Goal: Book appointment/travel/reservation

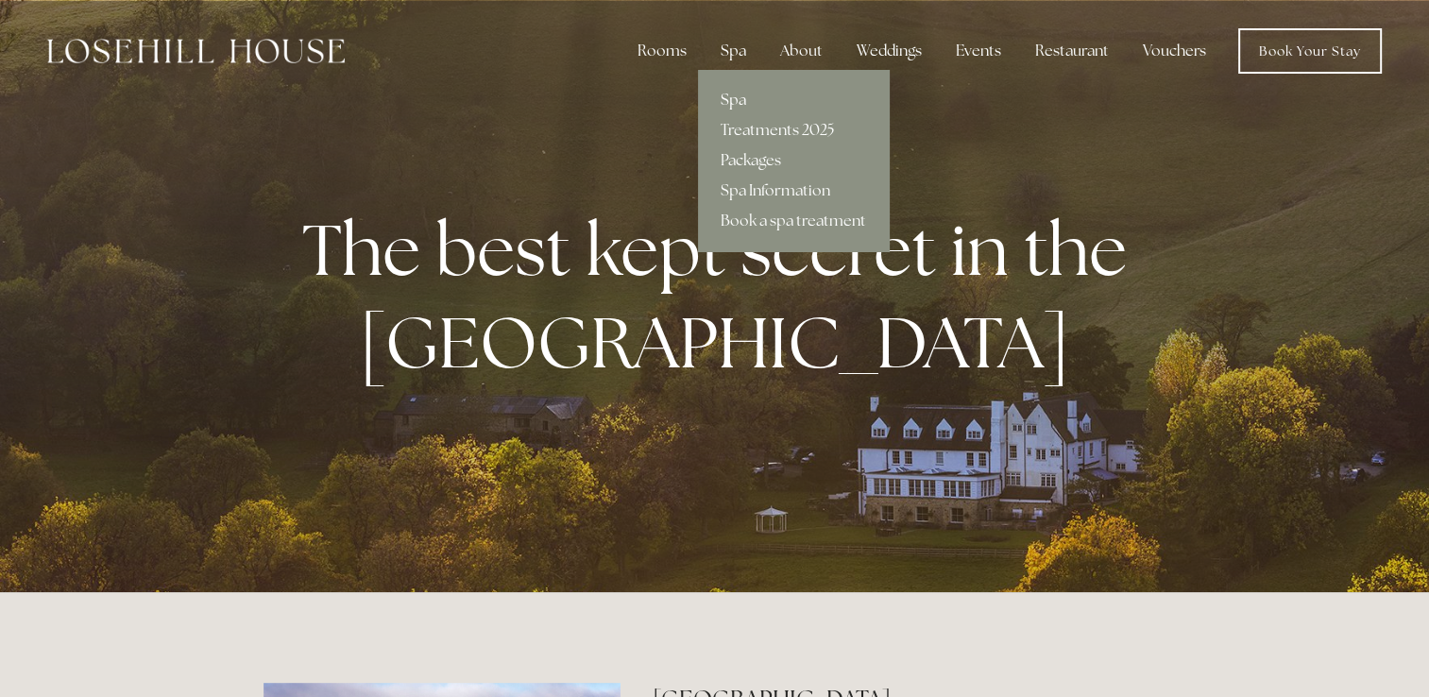
click at [738, 101] on link "Spa" at bounding box center [793, 100] width 191 height 30
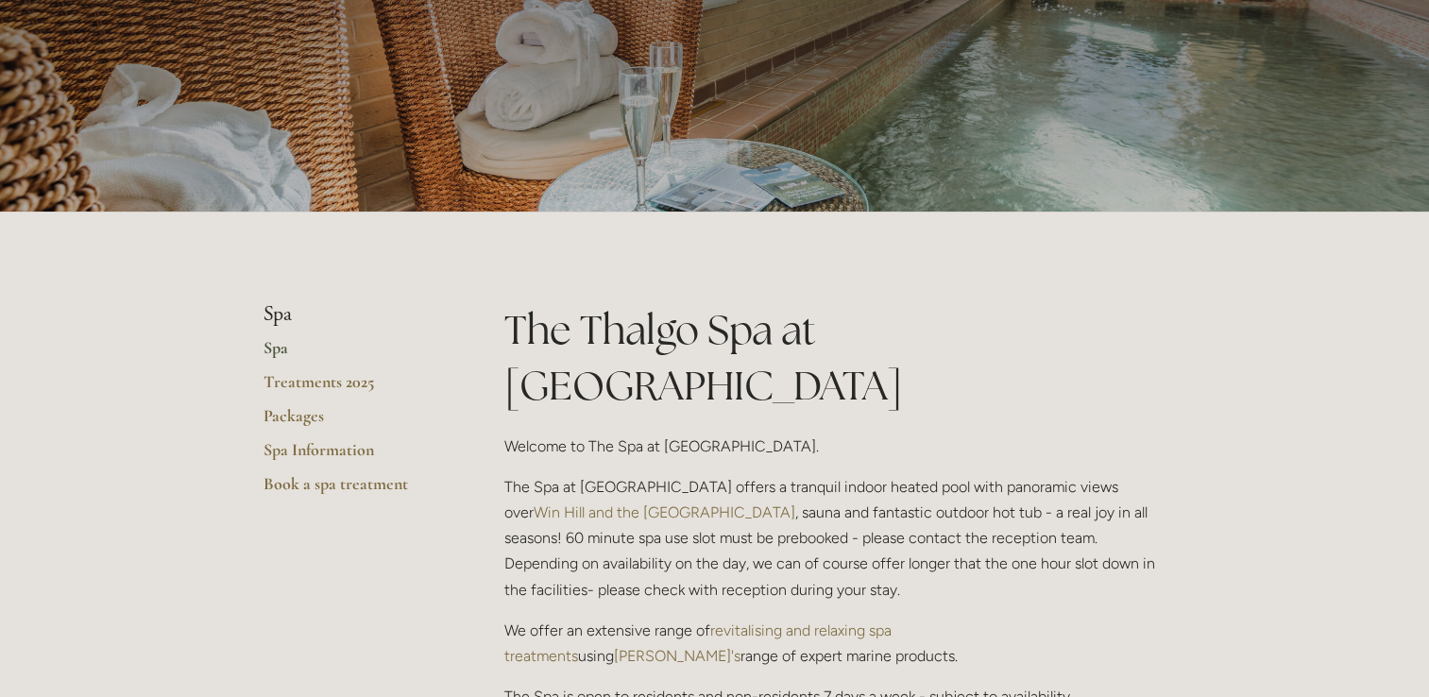
scroll to position [189, 0]
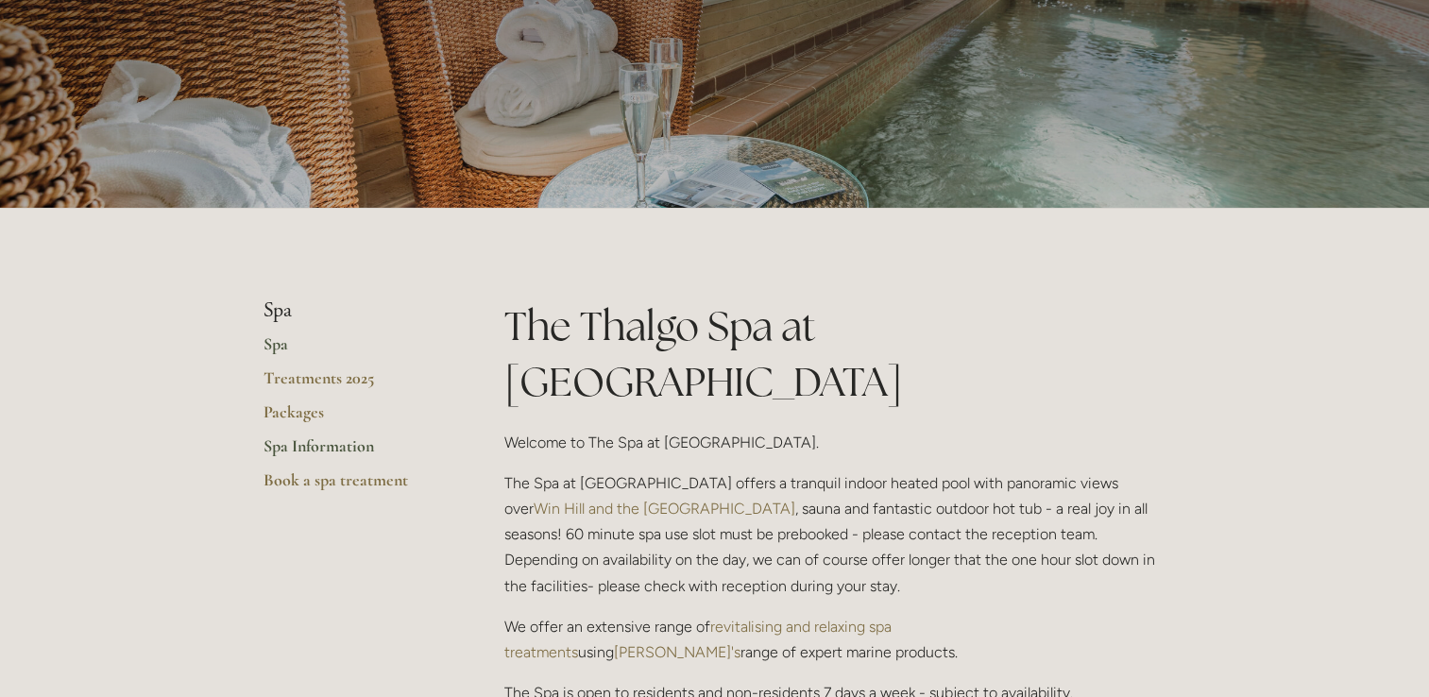
click at [308, 448] on link "Spa Information" at bounding box center [353, 452] width 180 height 34
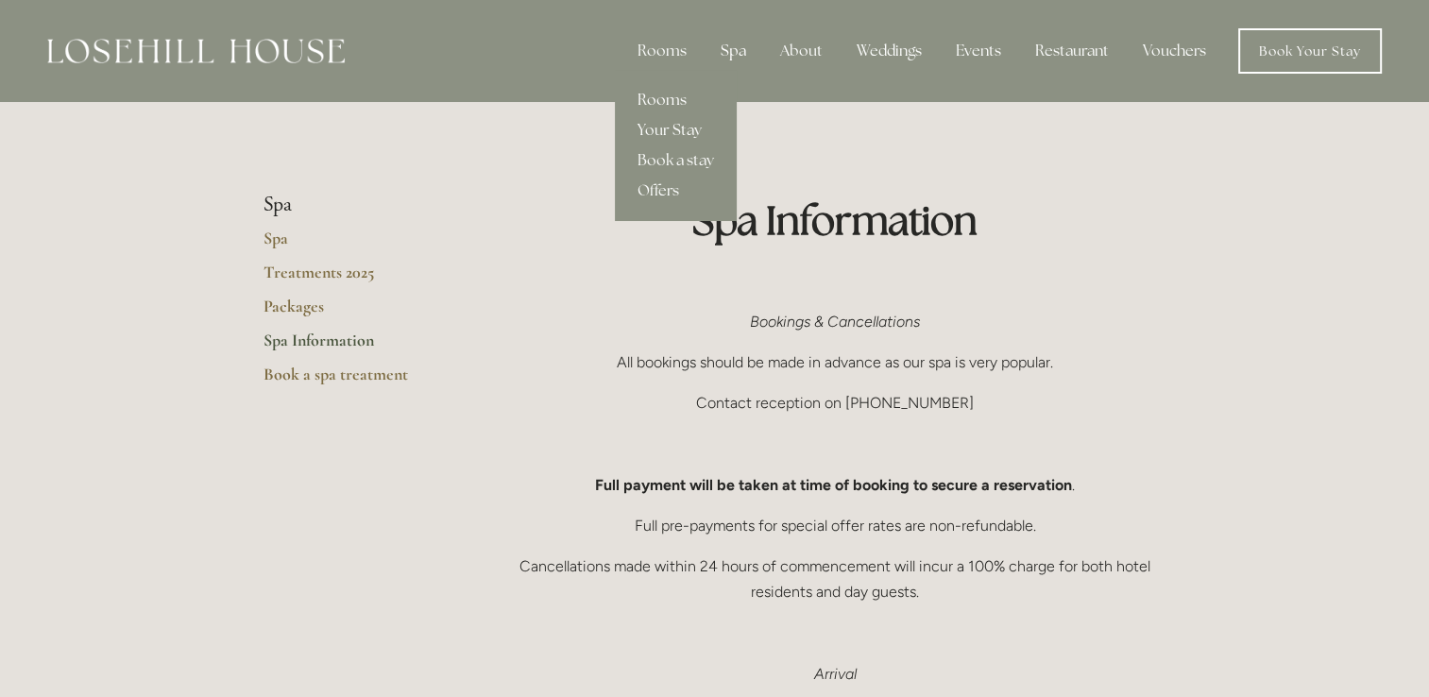
click at [675, 95] on link "Rooms" at bounding box center [676, 100] width 122 height 30
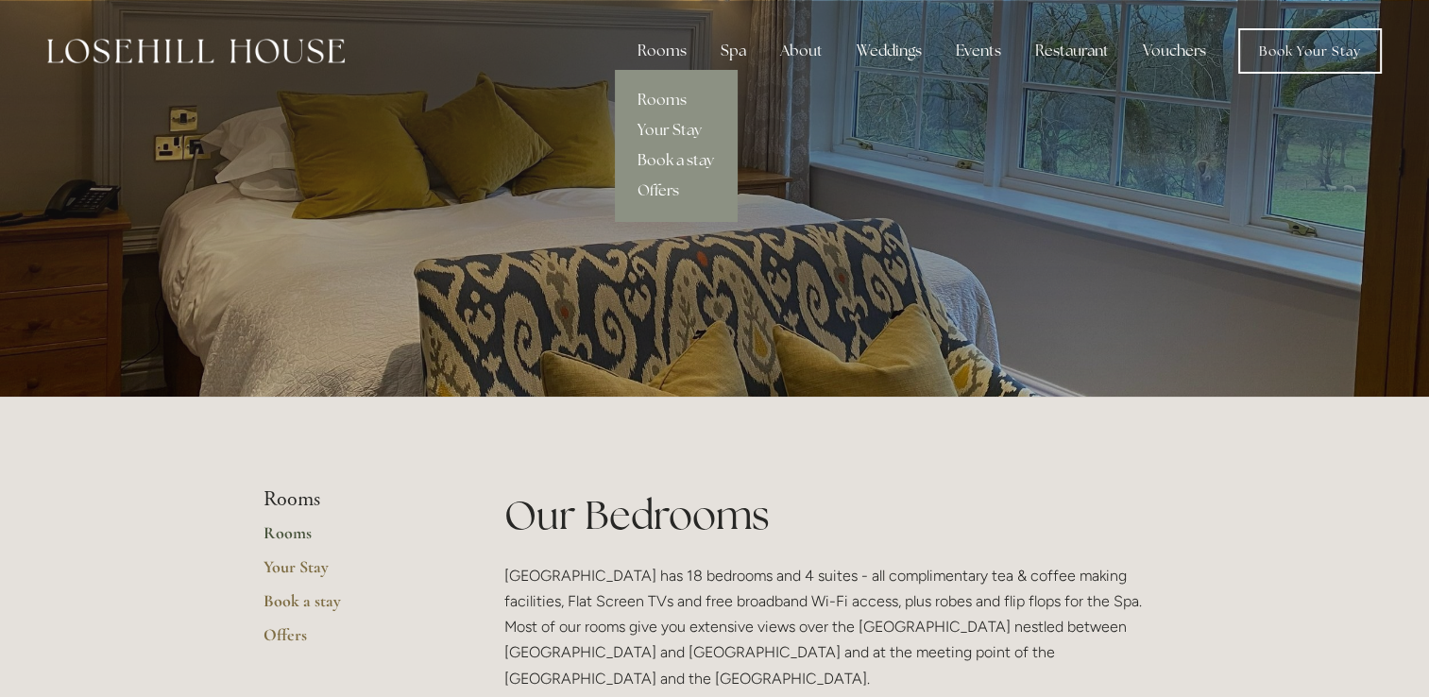
click at [688, 157] on link "Book a stay" at bounding box center [676, 160] width 122 height 30
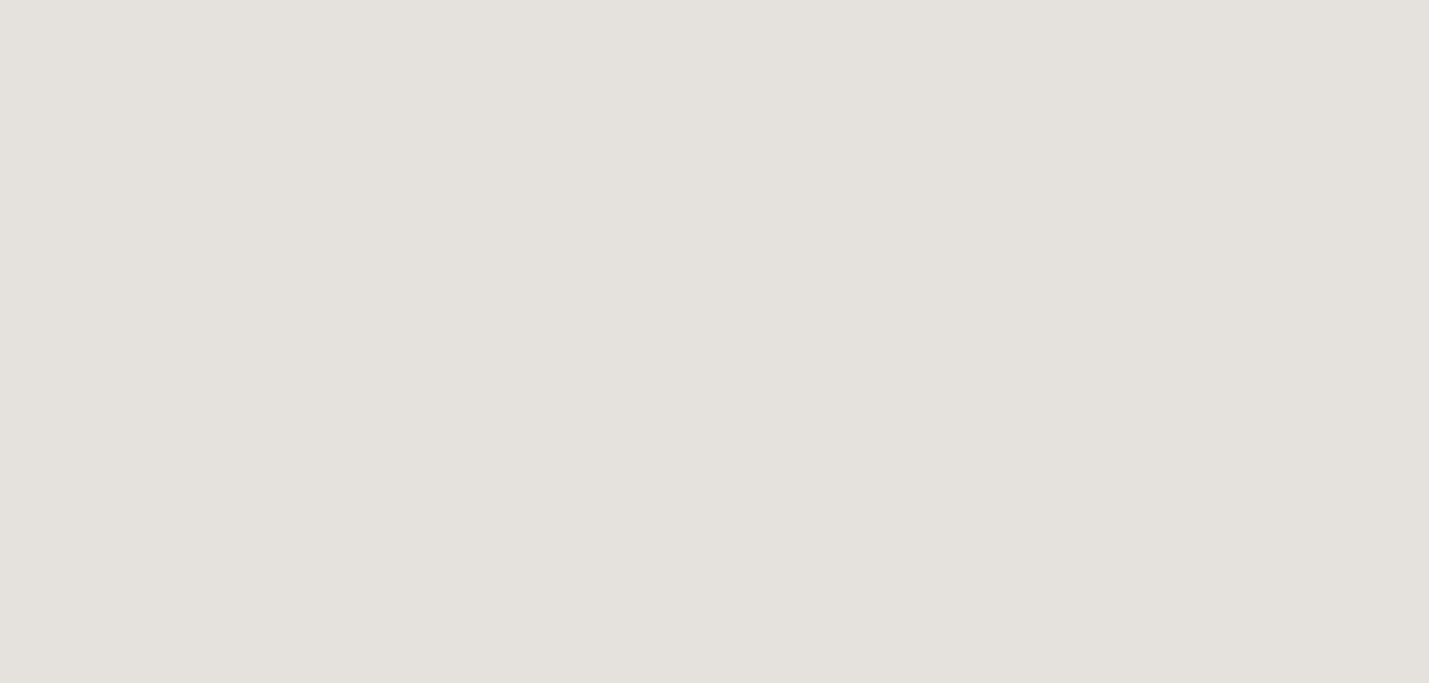
scroll to position [1329, 0]
